Goal: Check status: Check status

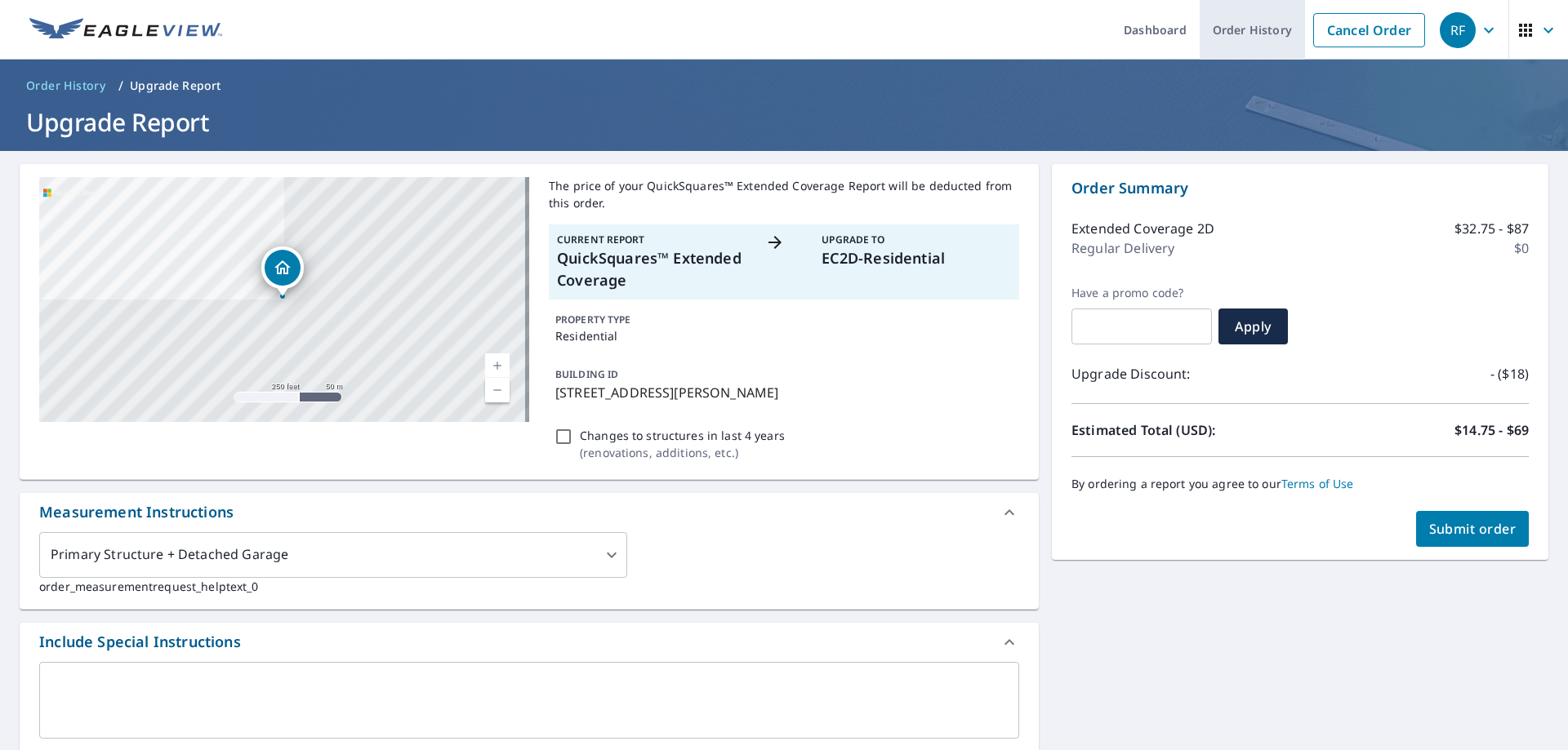
click at [1230, 28] on link "Order History" at bounding box center [1251, 30] width 105 height 60
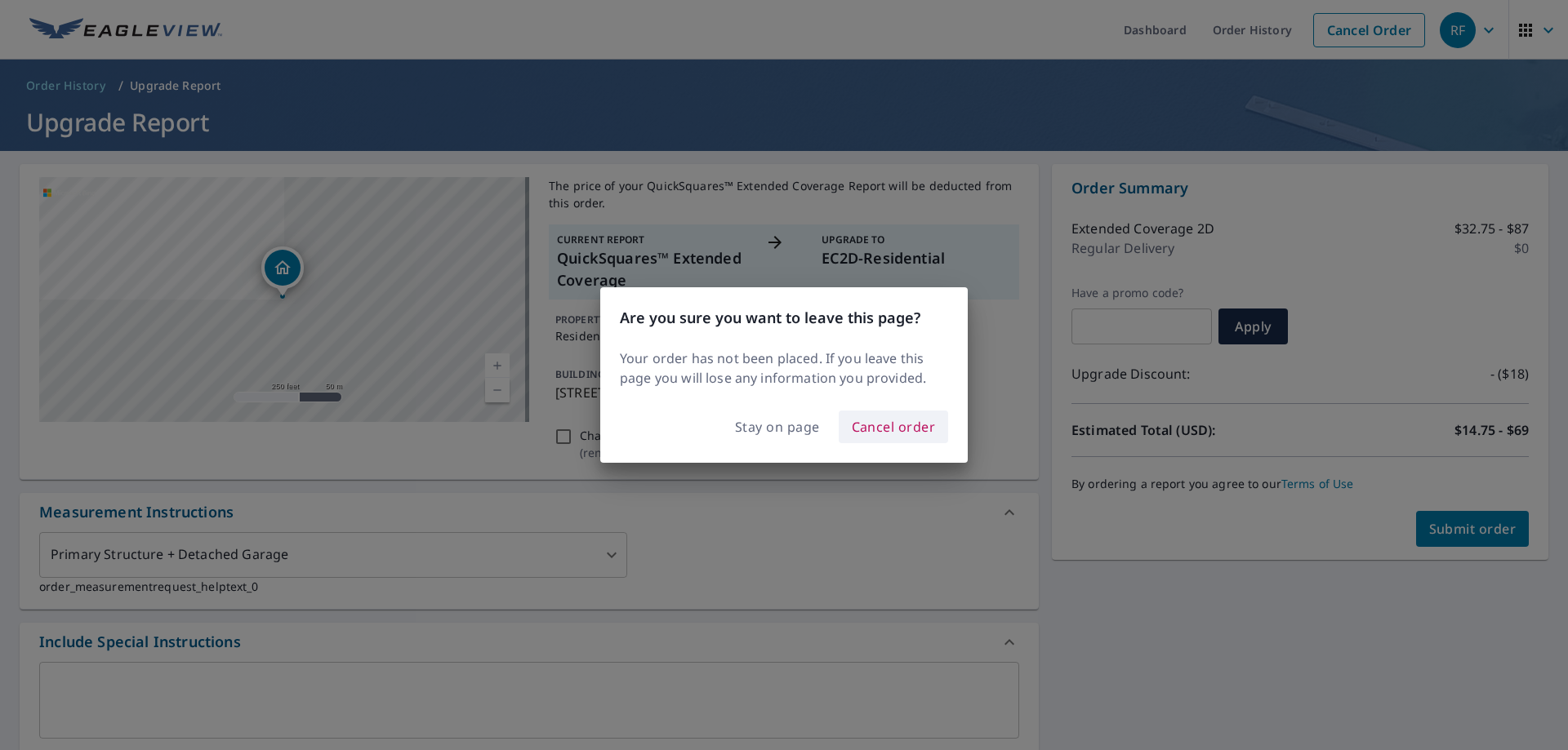
click at [888, 430] on span "Cancel order" at bounding box center [893, 427] width 84 height 23
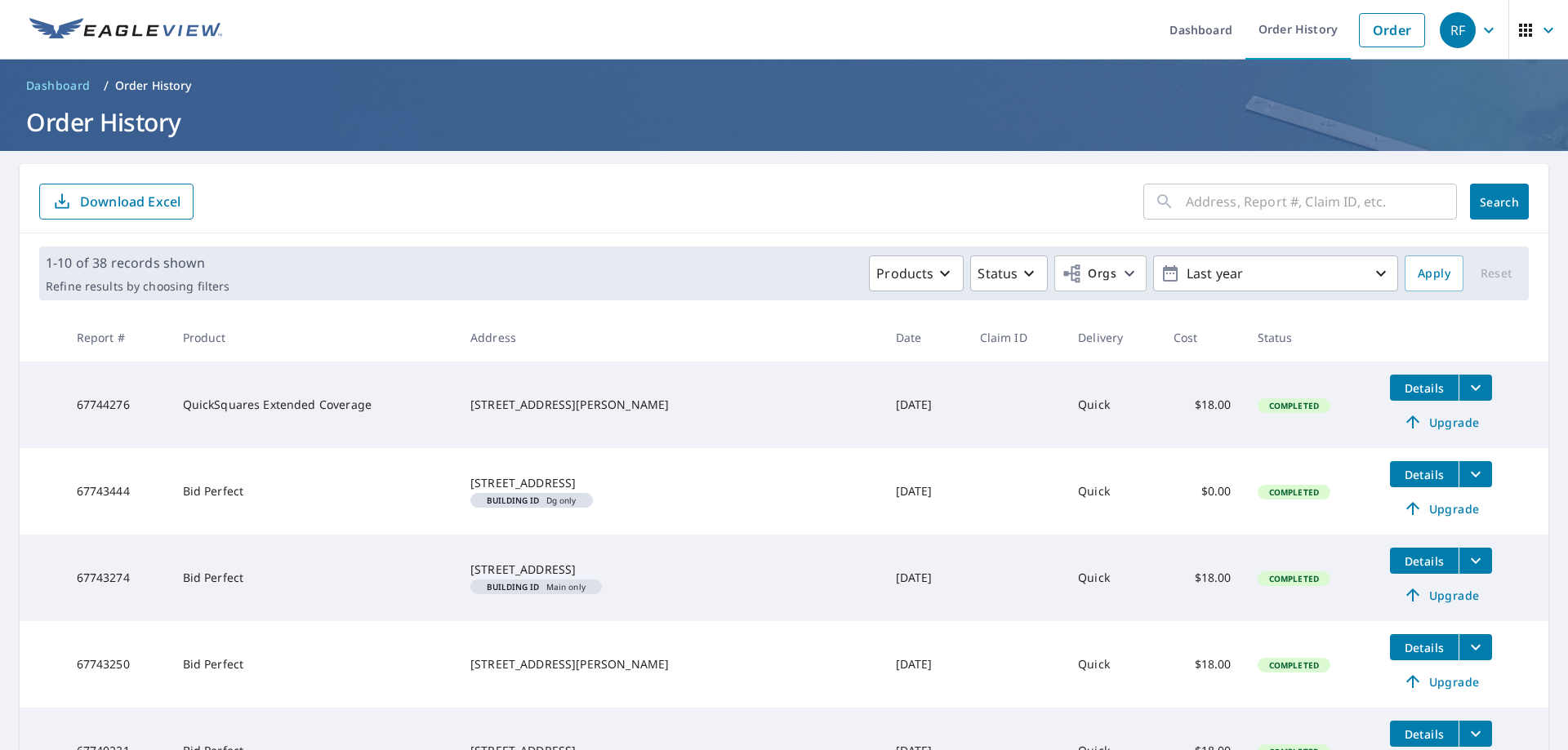
drag, startPoint x: 1225, startPoint y: 200, endPoint x: 1225, endPoint y: 189, distance: 11.0
click at [1225, 190] on input "text" at bounding box center [1321, 201] width 271 height 45
paste input "[STREET_ADDRESS][PERSON_NAME]"
type input "[STREET_ADDRESS][PERSON_NAME]"
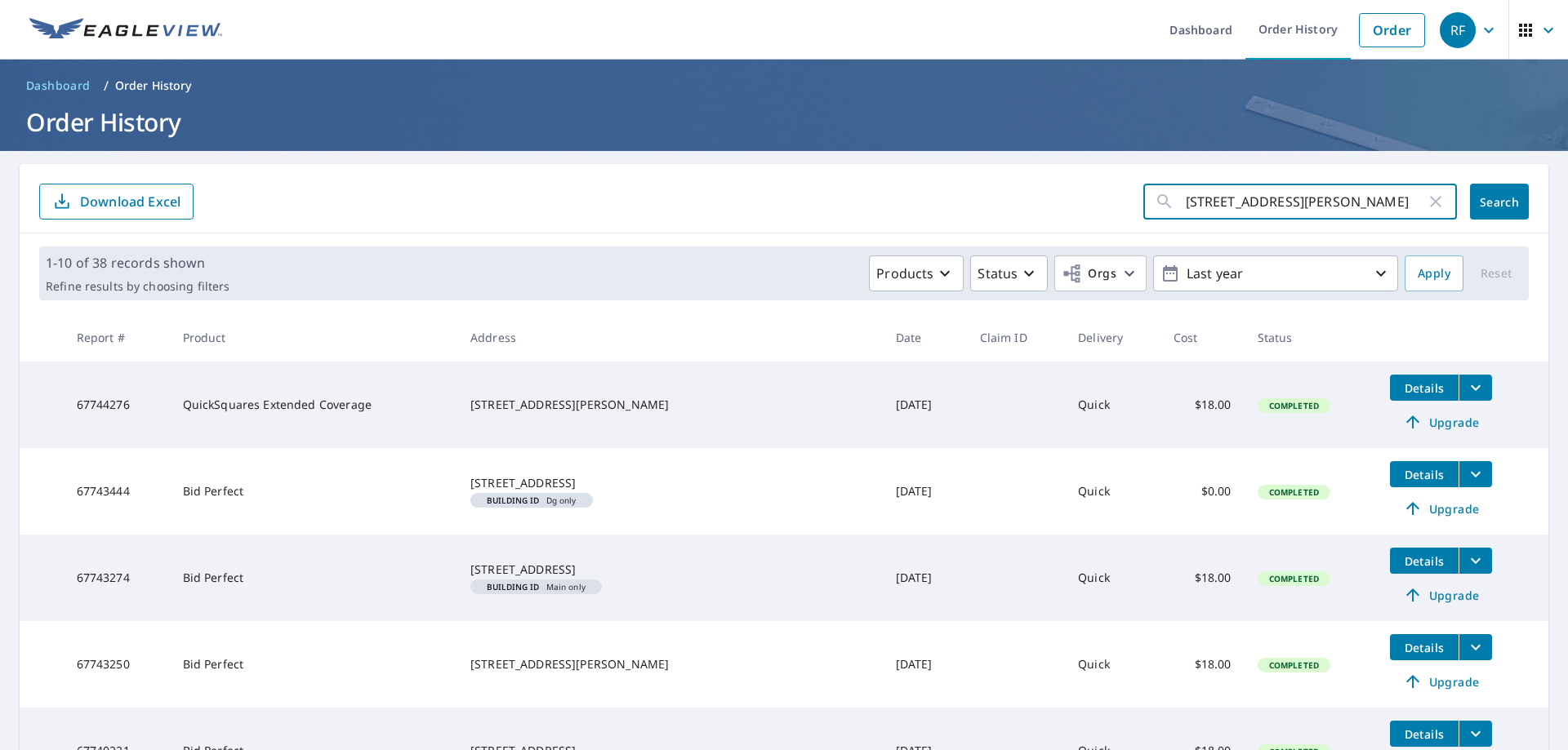
click at [1487, 204] on span "Search" at bounding box center [1499, 202] width 33 height 15
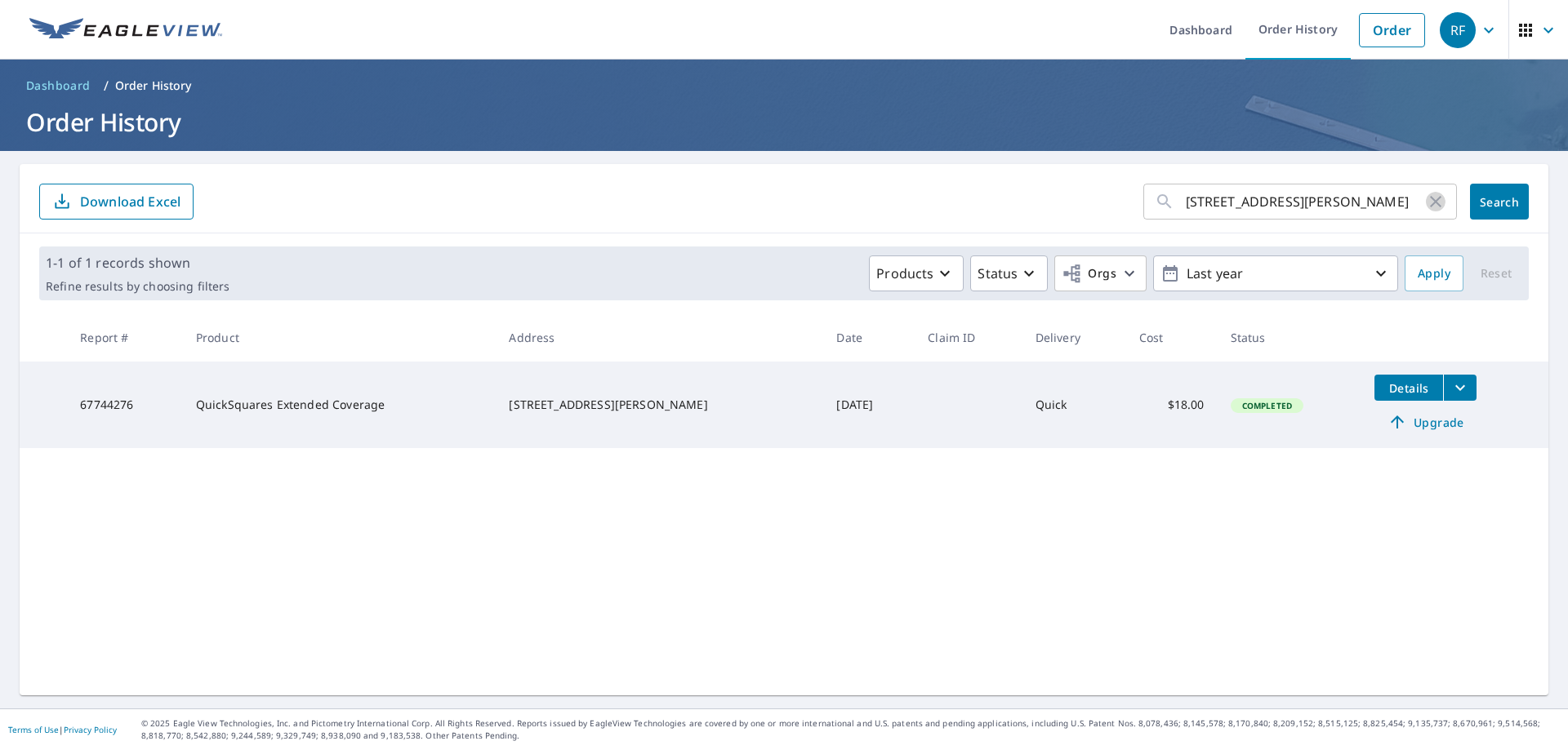
click at [1430, 202] on icon "button" at bounding box center [1436, 202] width 12 height 12
click at [1427, 200] on icon "button" at bounding box center [1436, 202] width 19 height 19
click at [1470, 209] on button "Search" at bounding box center [1498, 201] width 59 height 36
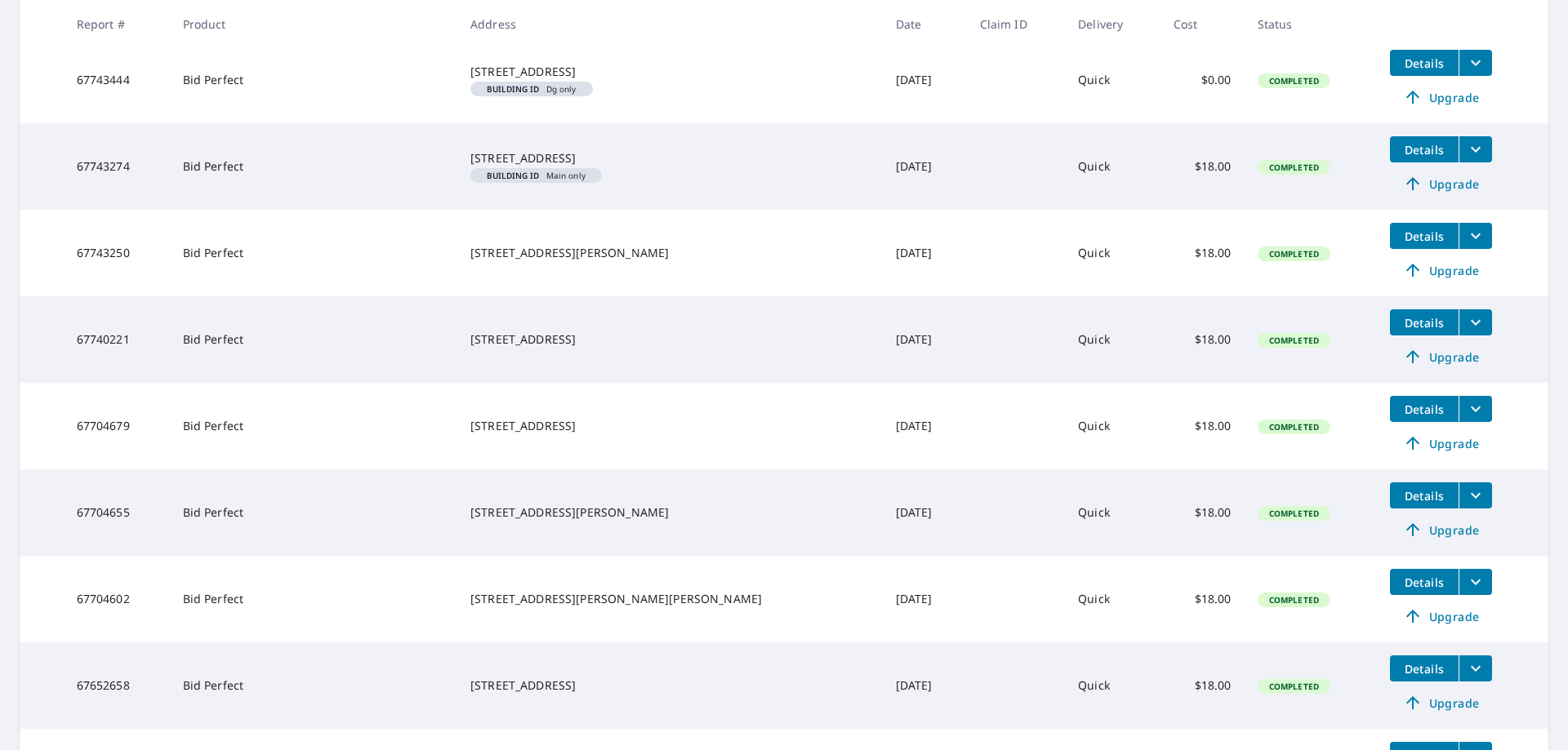
scroll to position [188, 0]
